Goal: Use online tool/utility: Utilize a website feature to perform a specific function

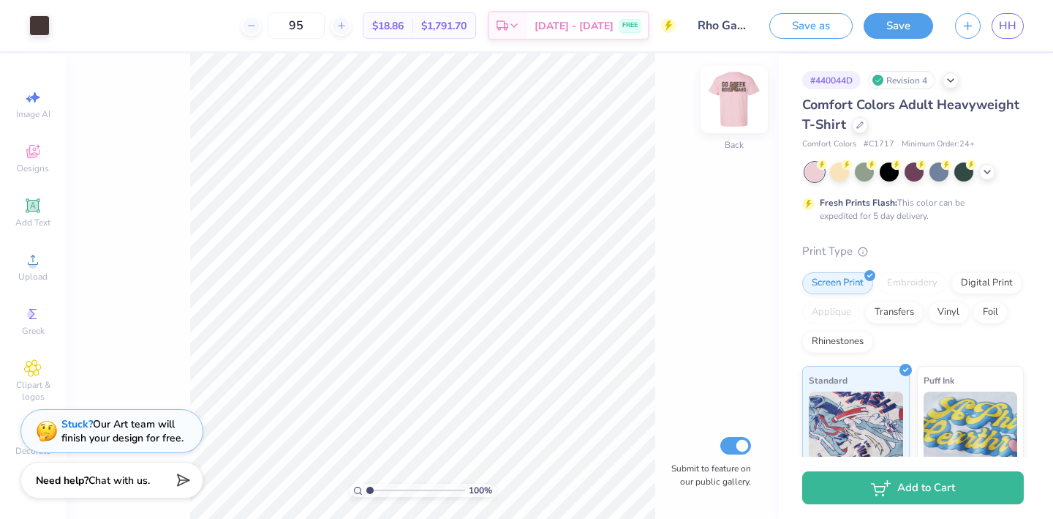
click at [734, 95] on img at bounding box center [734, 99] width 59 height 59
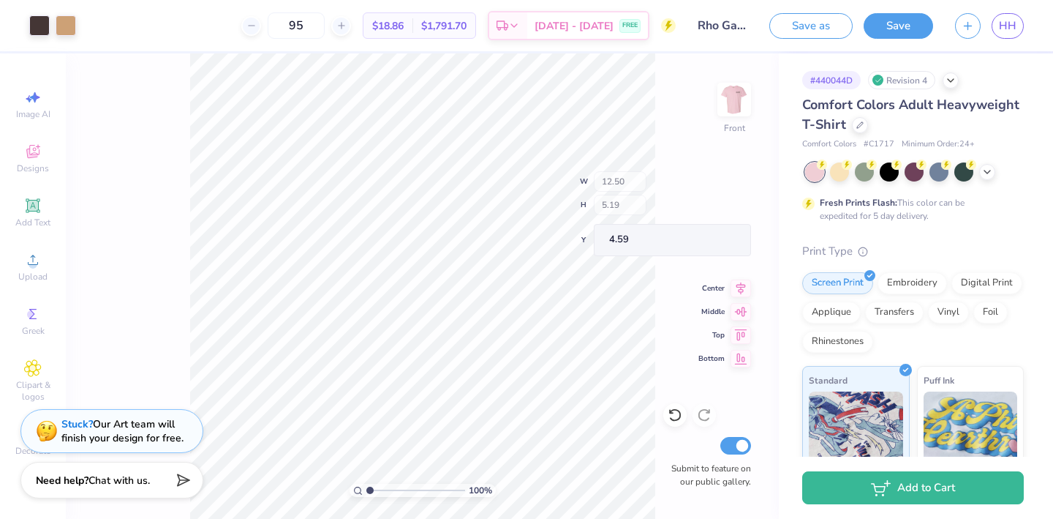
type input "4.59"
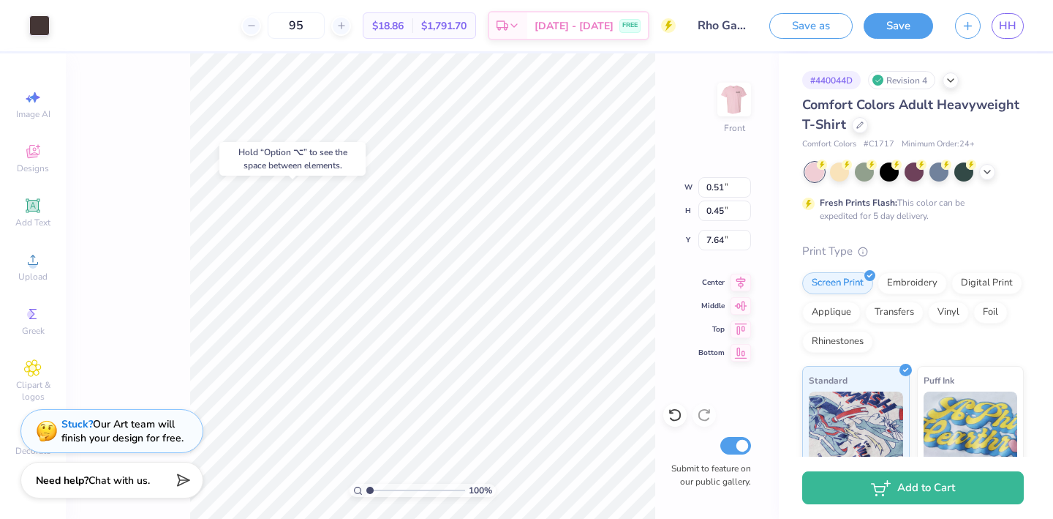
type input "1.17"
type input "3.17"
type input "6.54"
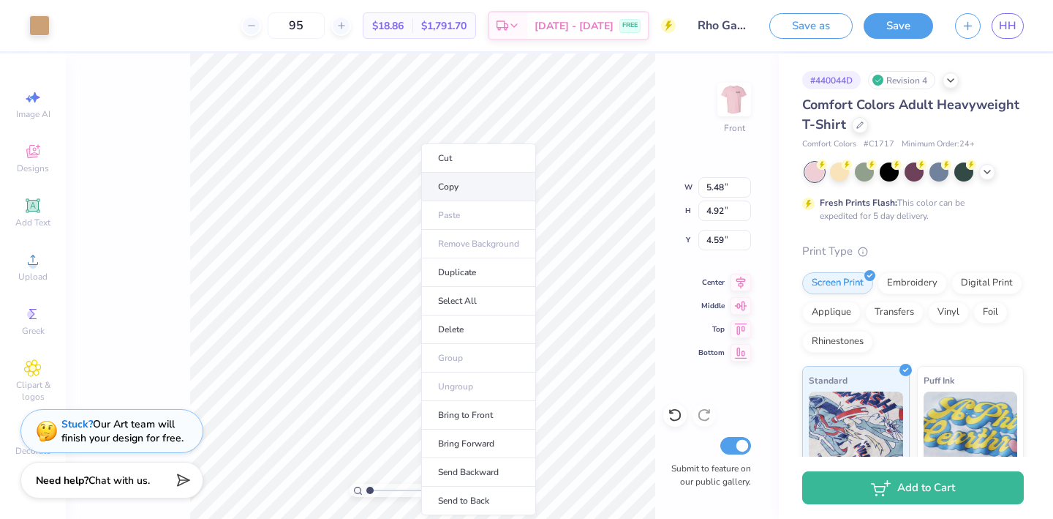
click at [431, 187] on li "Copy" at bounding box center [478, 187] width 115 height 29
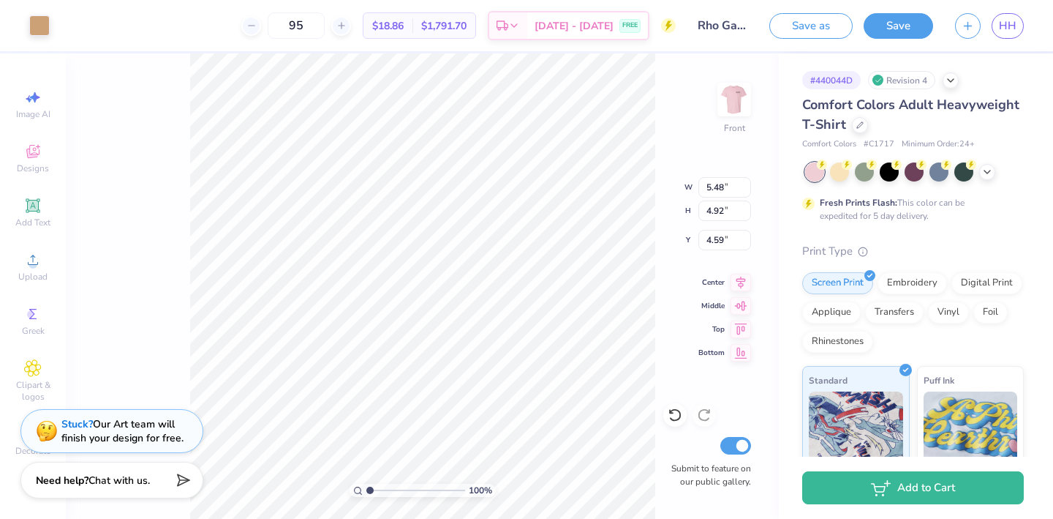
type input "4.67"
type input "1.81"
type input "2.41"
type input "4.59"
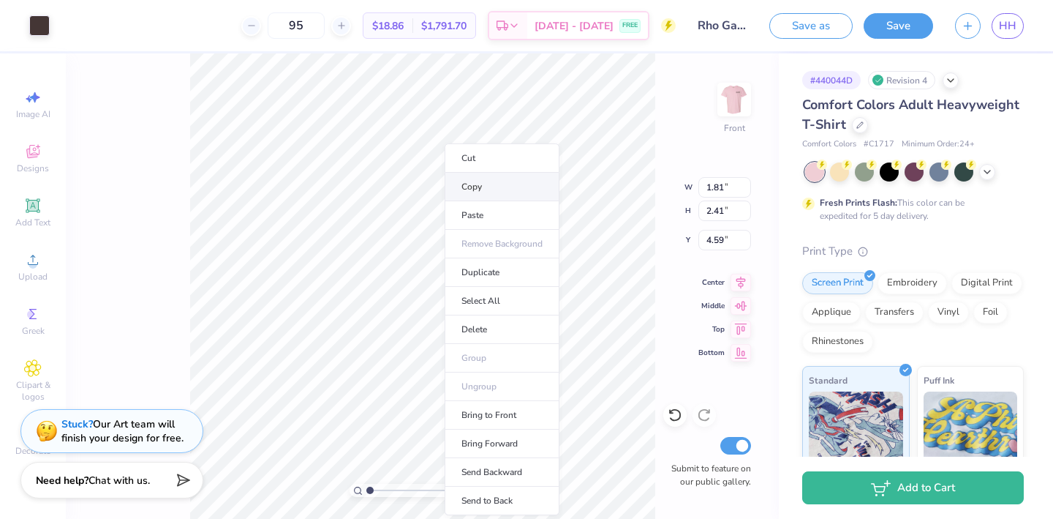
click at [489, 184] on li "Copy" at bounding box center [502, 187] width 115 height 29
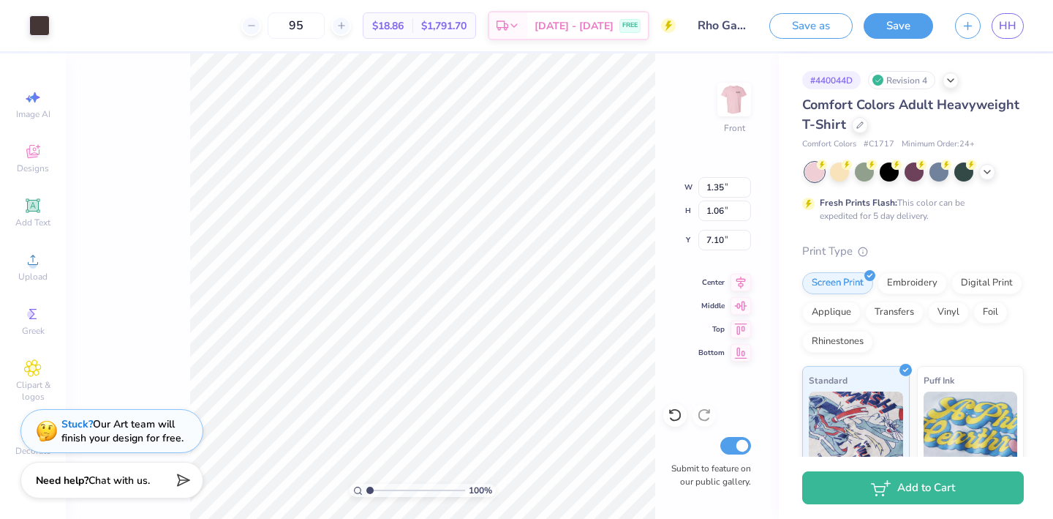
type input "7.03"
click at [1001, 28] on span "HH" at bounding box center [1008, 26] width 18 height 17
click at [1007, 31] on span "HH" at bounding box center [1008, 26] width 18 height 17
